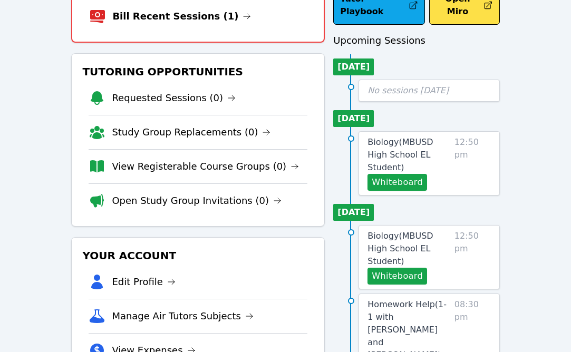
scroll to position [53, 0]
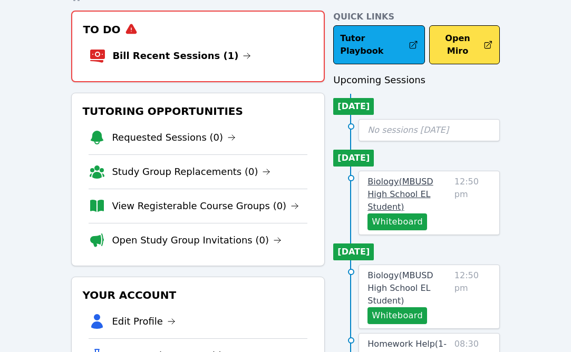
scroll to position [103, 0]
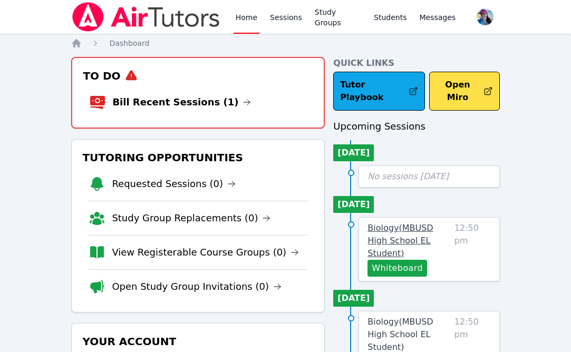
click at [427, 223] on span "Biology ( MBUSD High School EL Student )" at bounding box center [400, 240] width 65 height 35
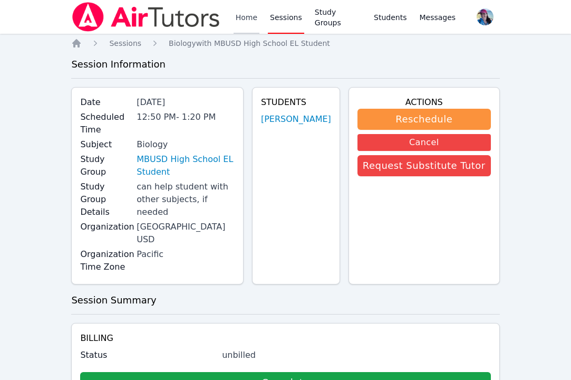
click at [245, 16] on link "Home" at bounding box center [247, 17] width 26 height 34
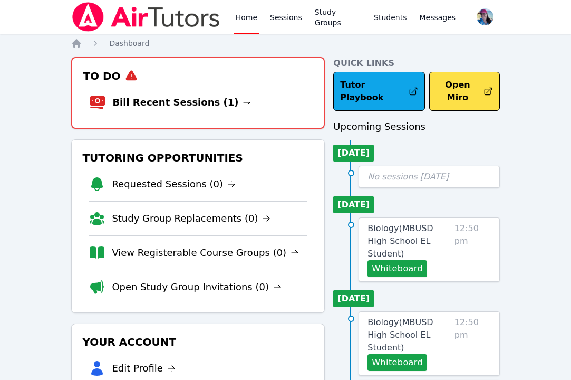
click at [146, 76] on h3 "To Do" at bounding box center [198, 75] width 235 height 19
click at [151, 105] on link "Bill Recent Sessions (1)" at bounding box center [181, 102] width 139 height 15
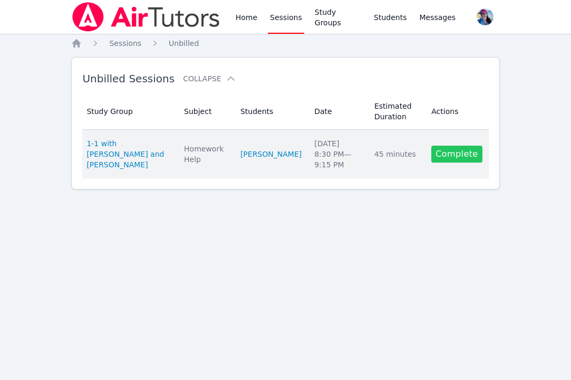
click at [444, 161] on link "Complete" at bounding box center [456, 154] width 51 height 17
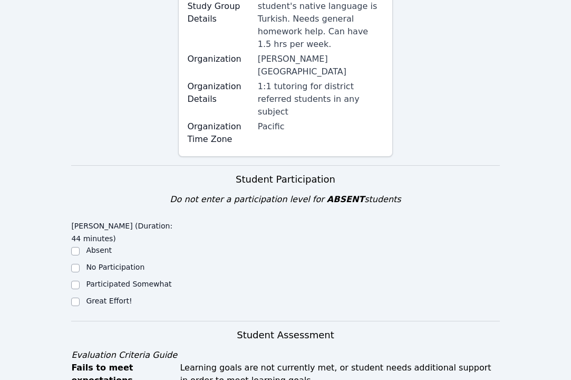
scroll to position [272, 0]
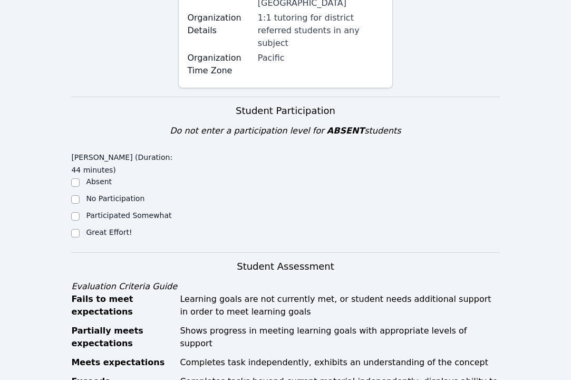
click at [120, 197] on ul "Absent No Participation Participated Somewhat Great Effort!" at bounding box center [124, 207] width 107 height 63
click at [120, 228] on label "Great Effort!" at bounding box center [109, 232] width 46 height 8
click at [80, 229] on input "Great Effort!" at bounding box center [75, 233] width 8 height 8
checkbox input "true"
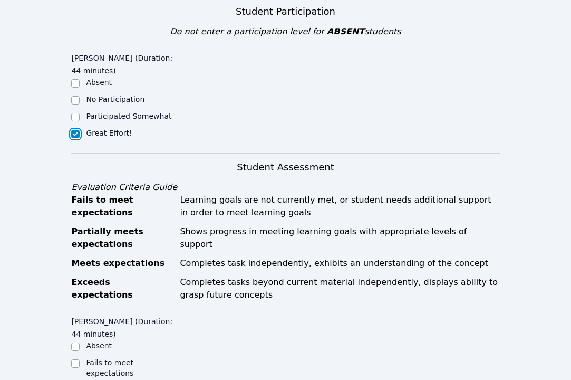
scroll to position [637, 0]
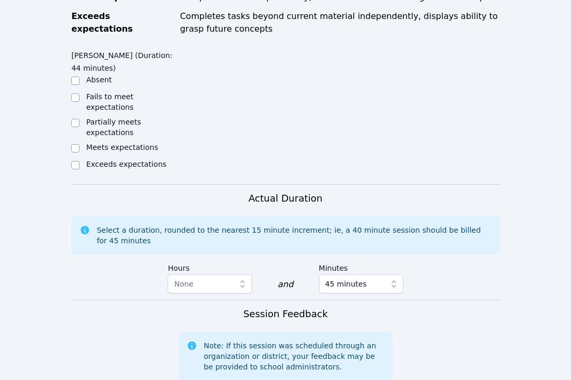
click at [118, 143] on label "Meets expectations" at bounding box center [122, 147] width 72 height 8
click at [80, 144] on input "Meets expectations" at bounding box center [75, 148] width 8 height 8
checkbox input "true"
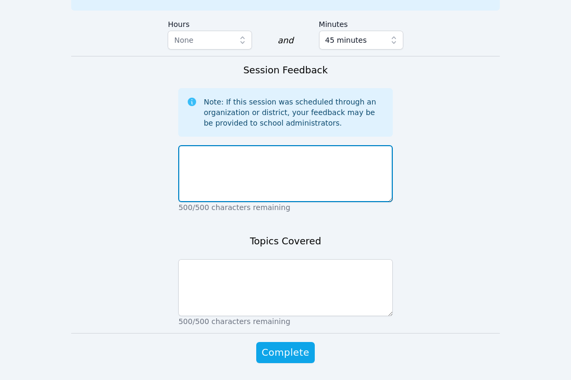
click at [225, 145] on textarea at bounding box center [285, 173] width 214 height 57
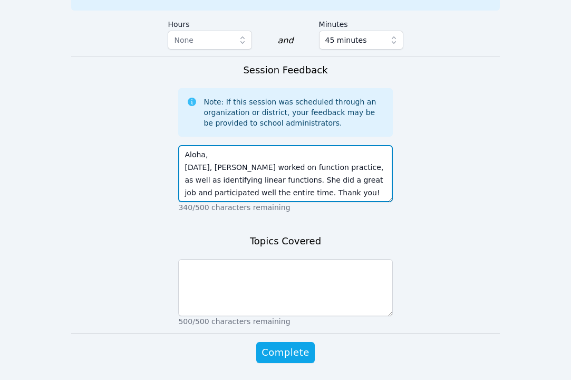
type textarea "Aloha, Today, Narin worked on function practice, as well as identifying linear …"
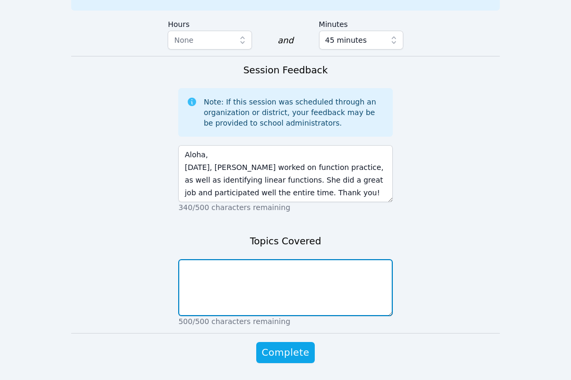
click at [259, 259] on textarea at bounding box center [285, 287] width 214 height 57
type textarea "Function practice, linear functions"
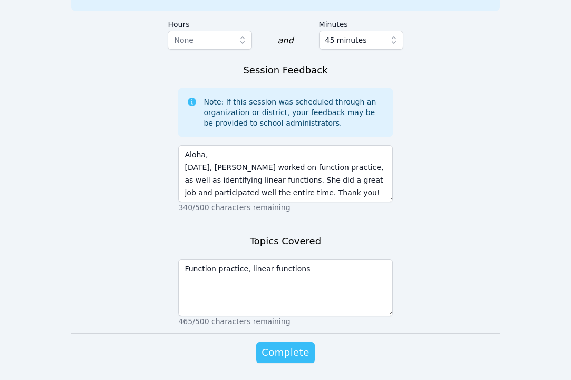
click at [293, 345] on span "Complete" at bounding box center [285, 352] width 47 height 15
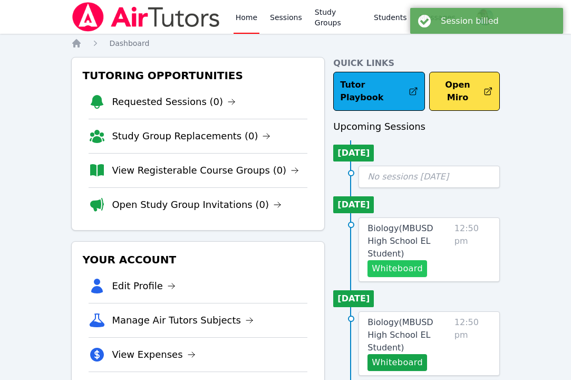
scroll to position [102, 0]
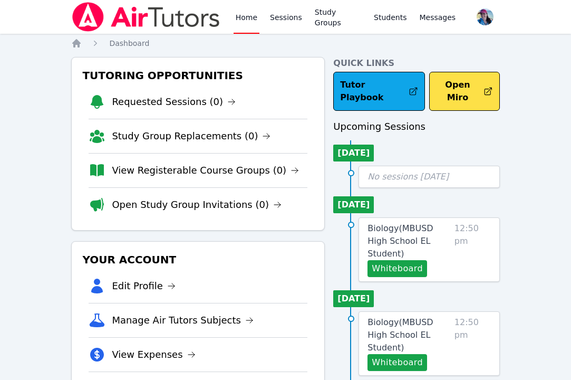
scroll to position [187, 0]
click at [249, 18] on link "Home" at bounding box center [247, 17] width 26 height 34
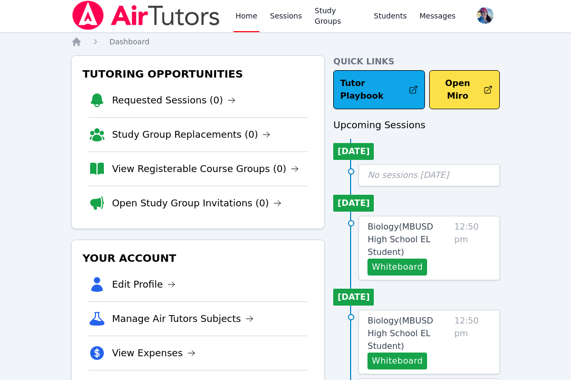
scroll to position [12, 0]
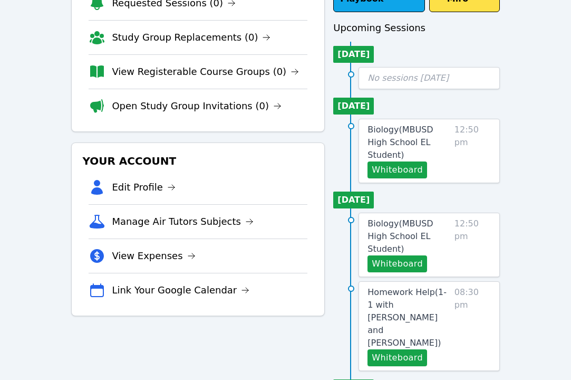
scroll to position [136, 0]
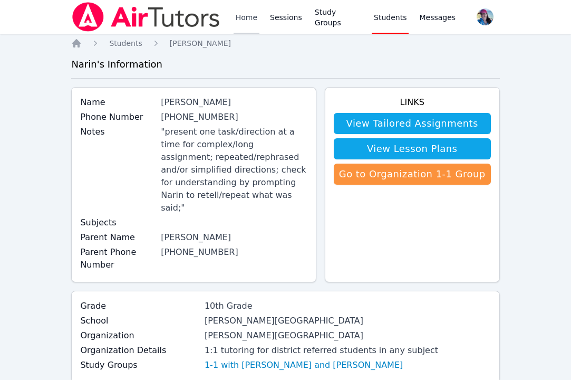
click at [244, 2] on link "Home" at bounding box center [247, 17] width 26 height 34
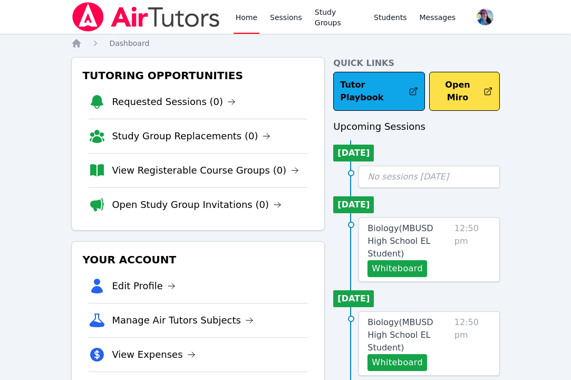
scroll to position [130, 0]
